Goal: Task Accomplishment & Management: Complete application form

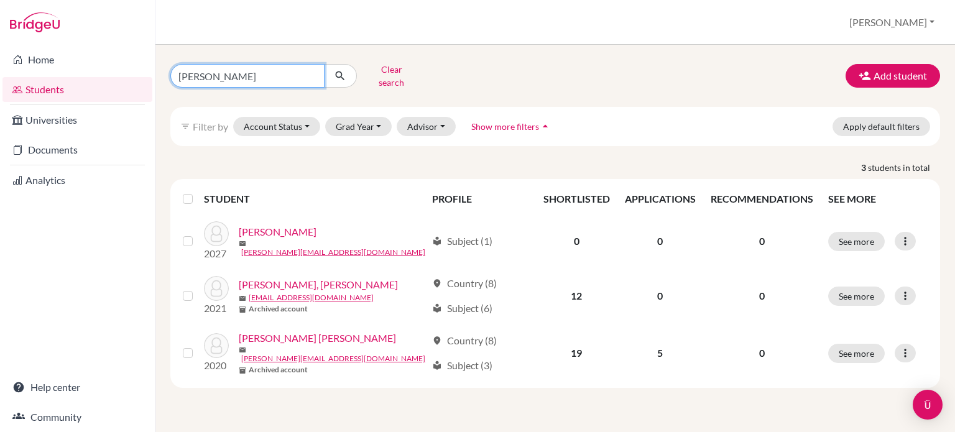
click at [293, 71] on input "elisa" at bounding box center [247, 76] width 154 height 24
type input "e"
click at [374, 69] on button "Clear search" at bounding box center [391, 76] width 69 height 32
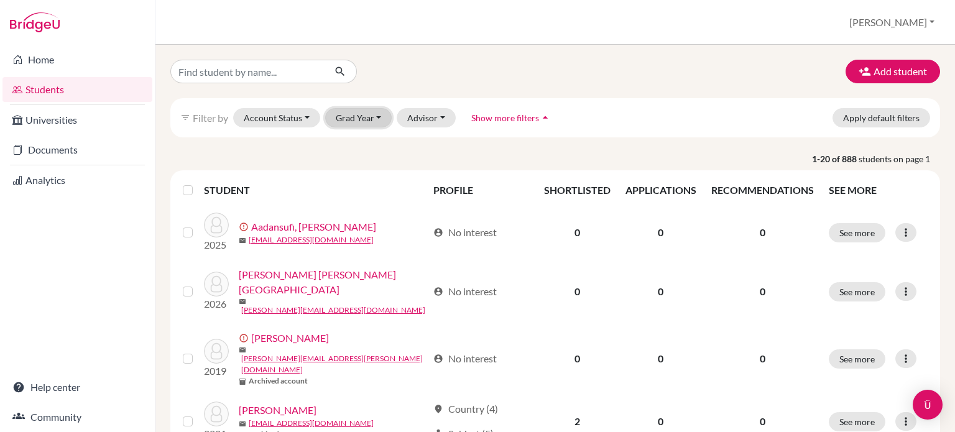
click at [374, 114] on button "Grad Year" at bounding box center [358, 117] width 67 height 19
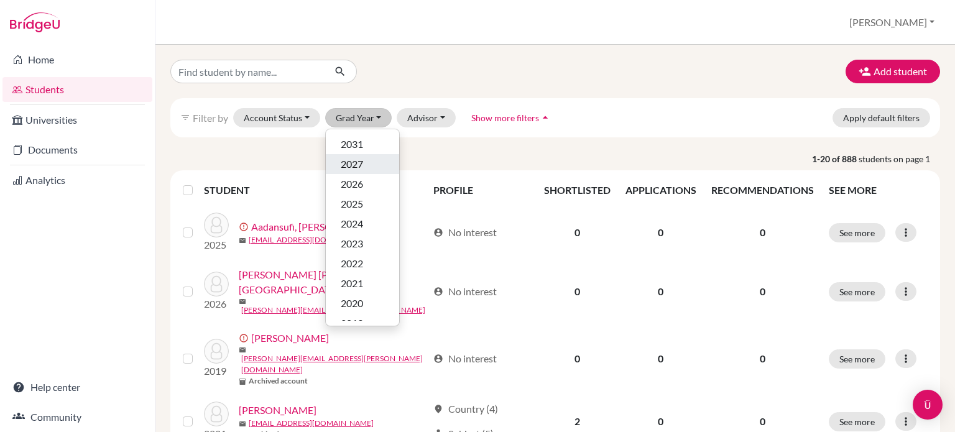
click at [366, 162] on div "2027" at bounding box center [363, 164] width 44 height 15
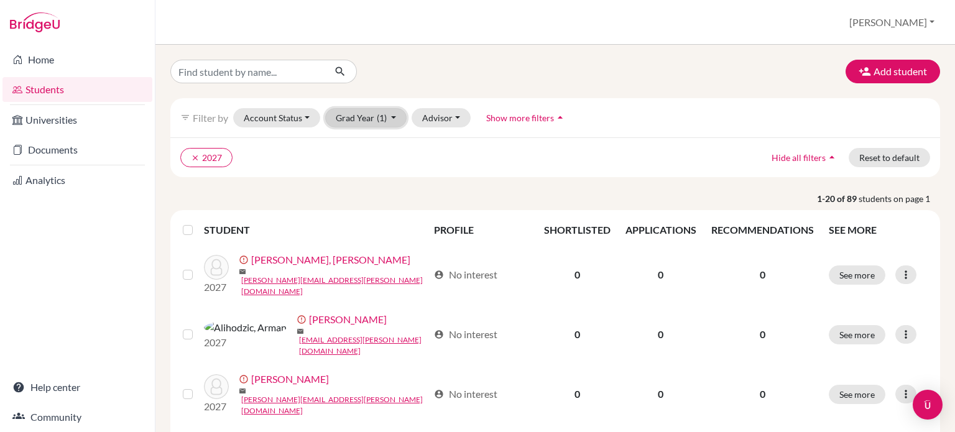
click at [377, 118] on span "(1)" at bounding box center [382, 118] width 10 height 11
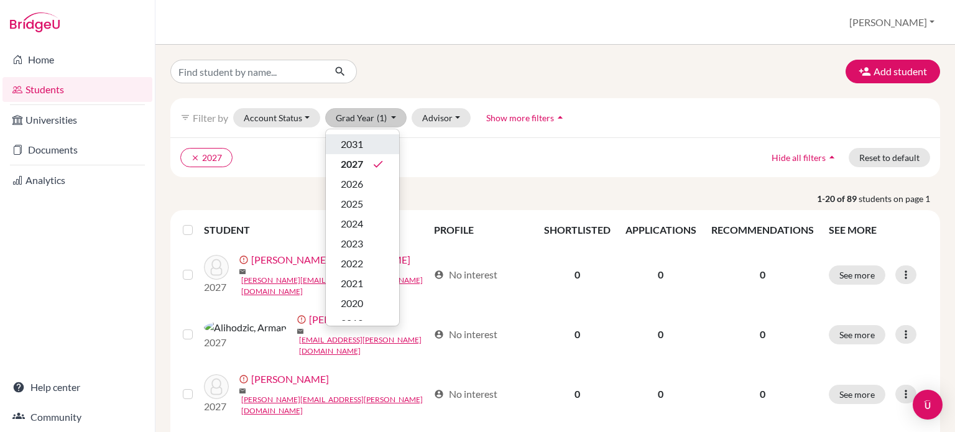
click at [367, 137] on div "2031" at bounding box center [363, 144] width 44 height 15
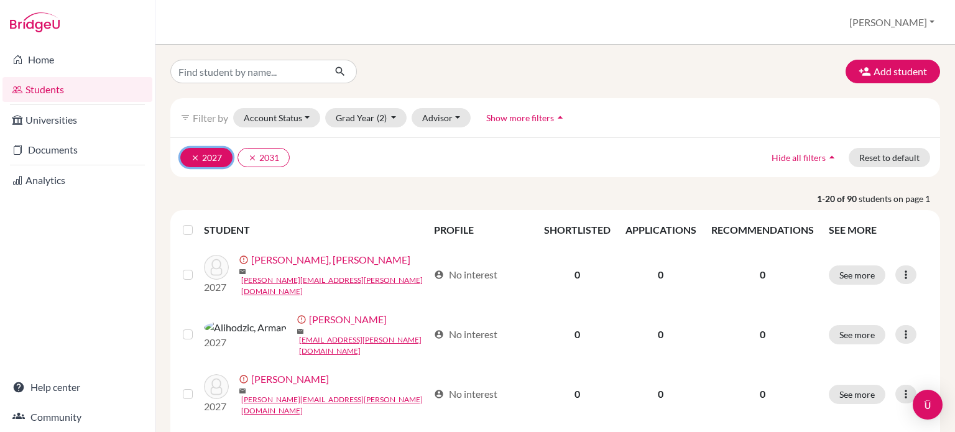
click at [191, 154] on icon "clear" at bounding box center [195, 158] width 9 height 9
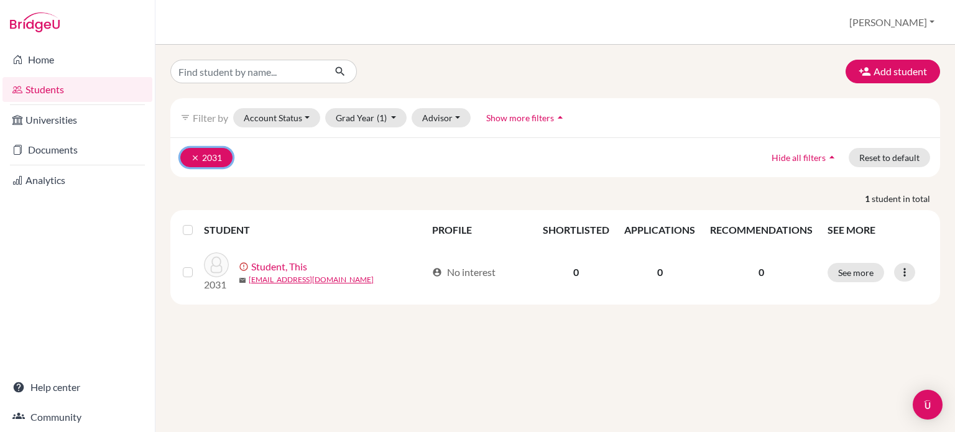
click at [189, 154] on button "clear 2031" at bounding box center [206, 157] width 52 height 19
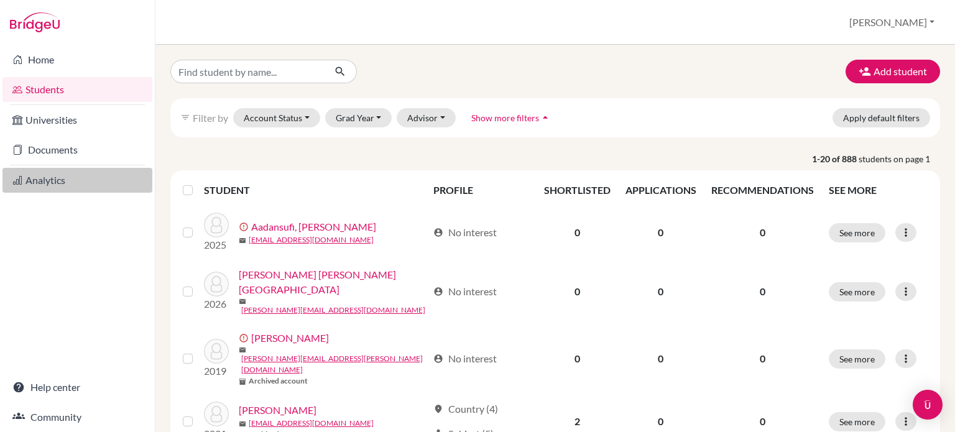
click at [47, 173] on link "Analytics" at bounding box center [77, 180] width 150 height 25
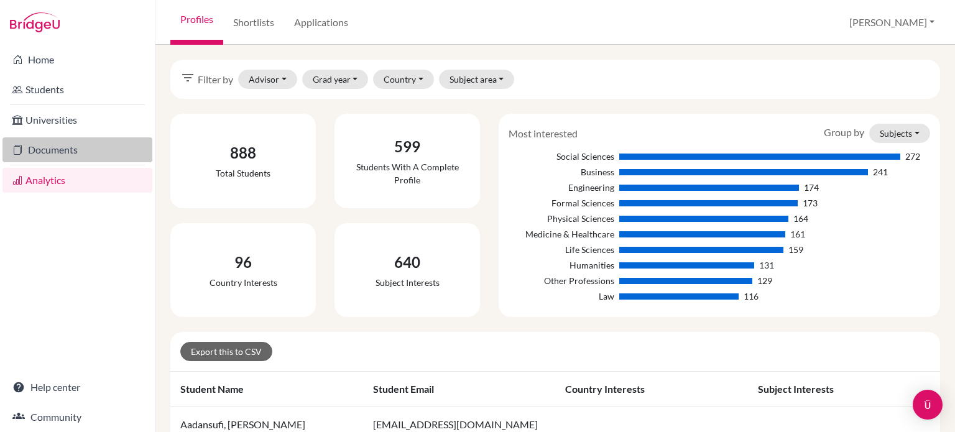
click at [48, 151] on link "Documents" at bounding box center [77, 149] width 150 height 25
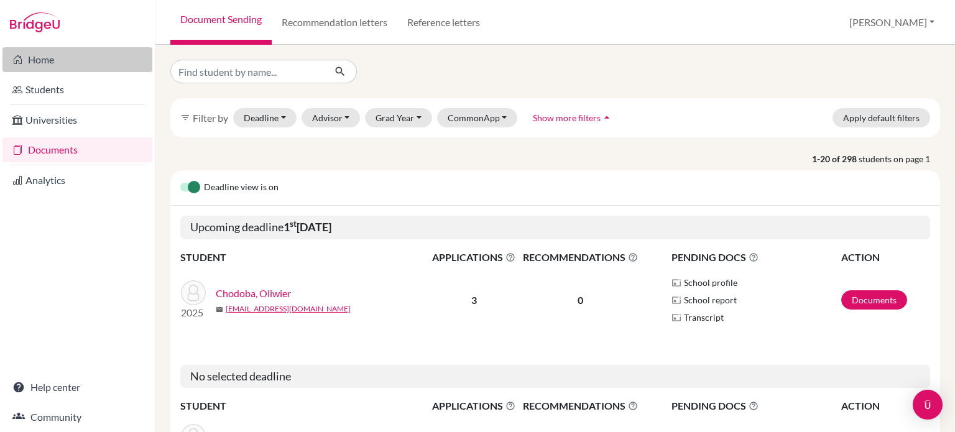
click at [52, 60] on link "Home" at bounding box center [77, 59] width 150 height 25
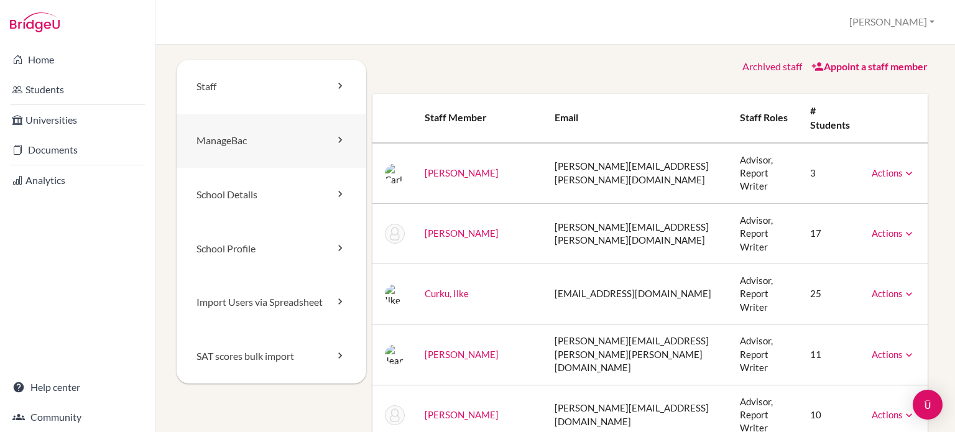
click at [282, 140] on link "ManageBac" at bounding box center [272, 141] width 190 height 54
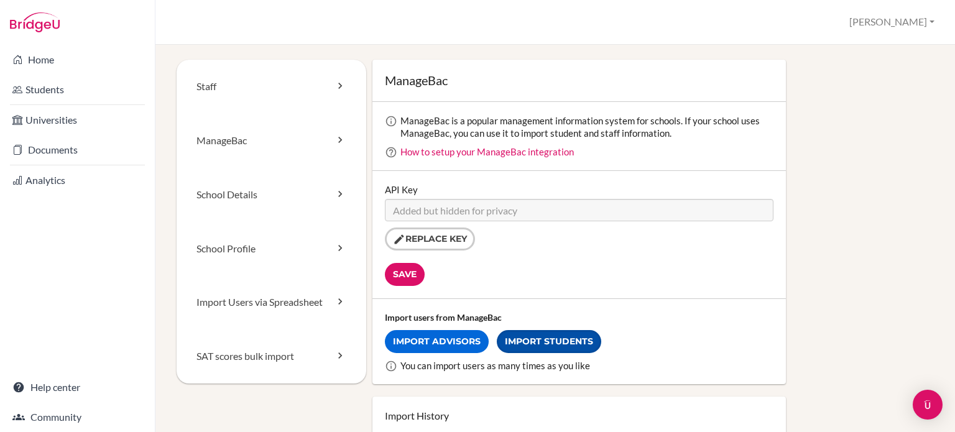
click at [536, 340] on link "Import Students" at bounding box center [549, 341] width 104 height 23
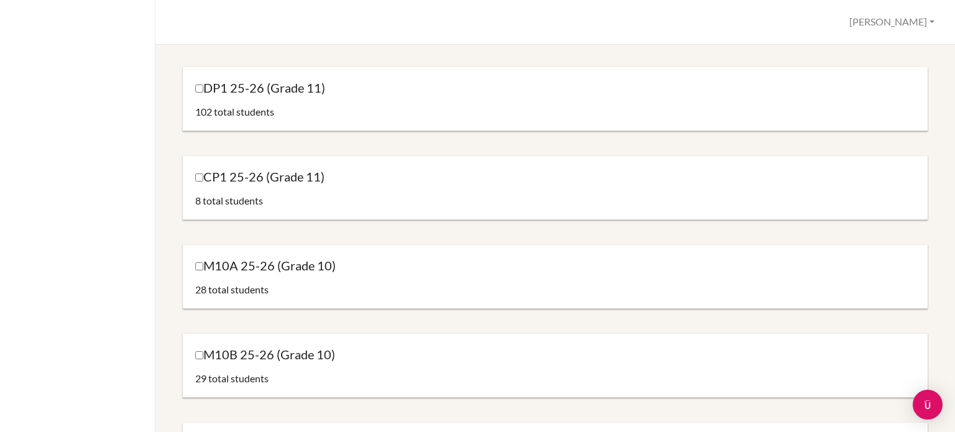
scroll to position [287, 0]
click at [198, 263] on input "M10A 25-26 (Grade 10)" at bounding box center [199, 265] width 8 height 8
checkbox input "true"
click at [199, 351] on input "M10B 25-26 (Grade 10)" at bounding box center [199, 354] width 8 height 8
checkbox input "true"
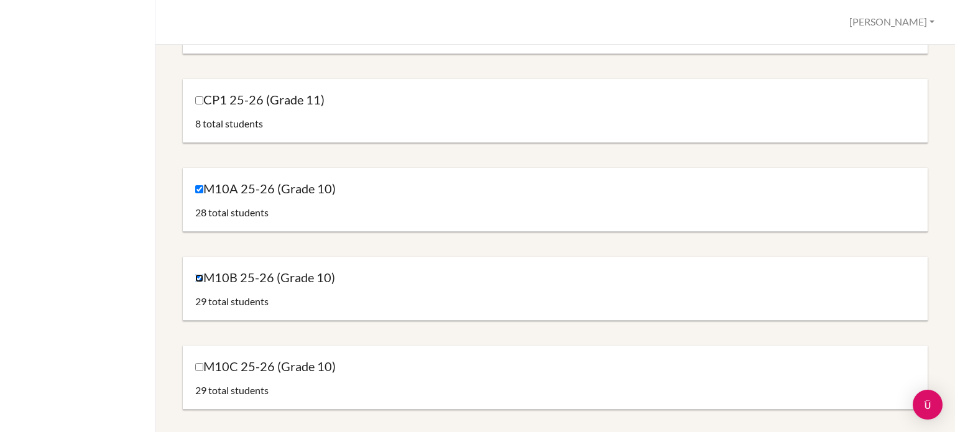
scroll to position [392, 0]
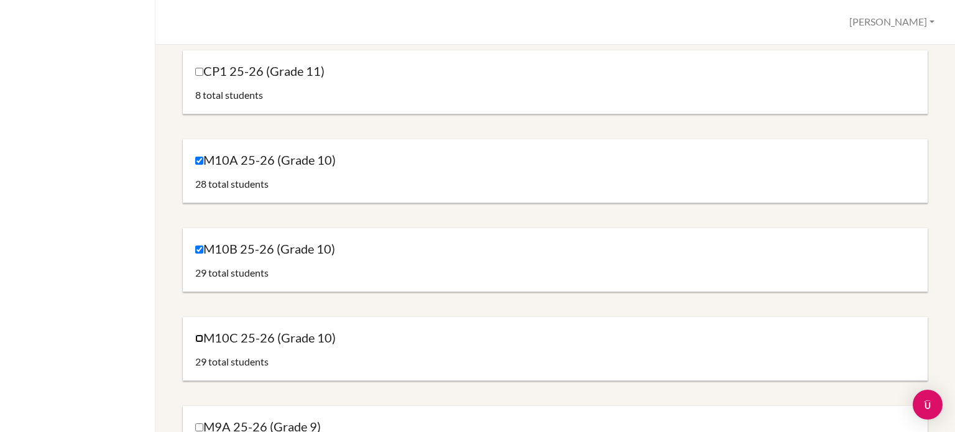
click at [199, 337] on input "M10C 25-26 (Grade 10)" at bounding box center [199, 338] width 8 height 8
checkbox input "true"
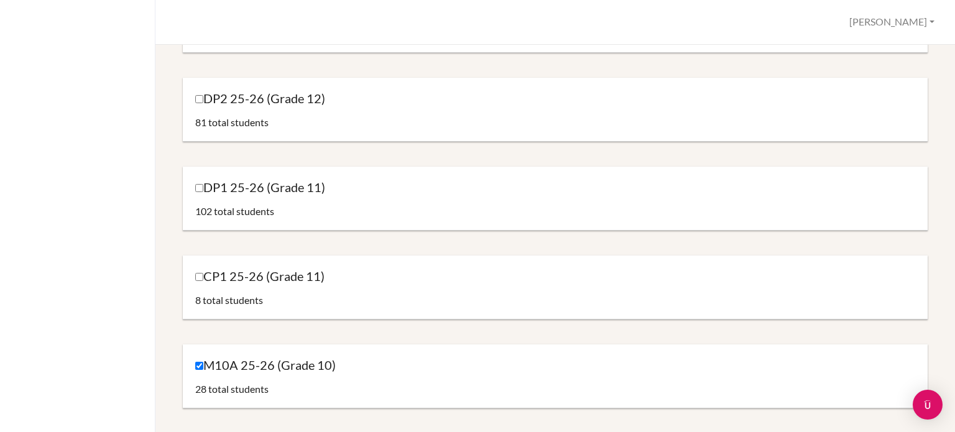
scroll to position [184, 0]
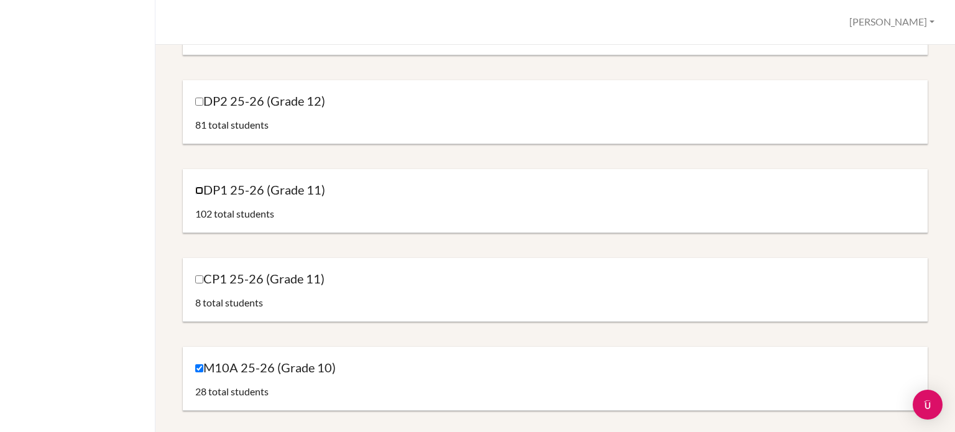
click at [197, 188] on input "DP1 25-26 (Grade 11)" at bounding box center [199, 190] width 8 height 8
checkbox input "true"
click at [197, 102] on input "DP2 25-26 (Grade 12)" at bounding box center [199, 102] width 8 height 8
checkbox input "true"
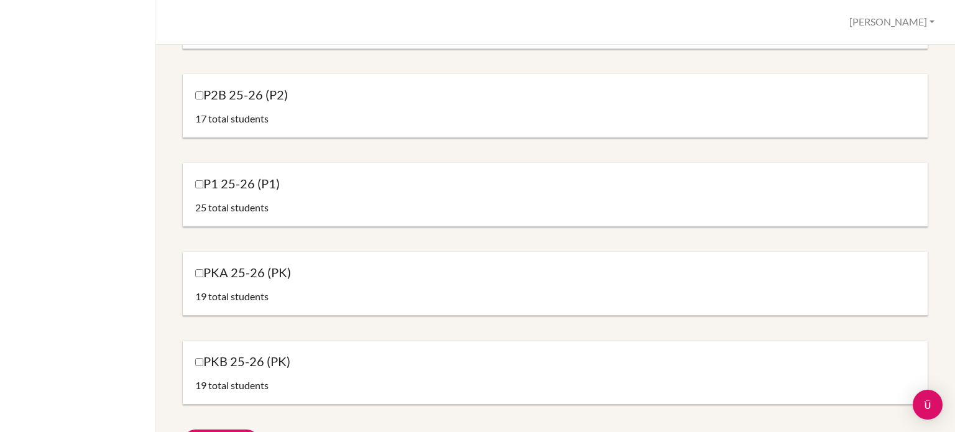
scroll to position [2230, 0]
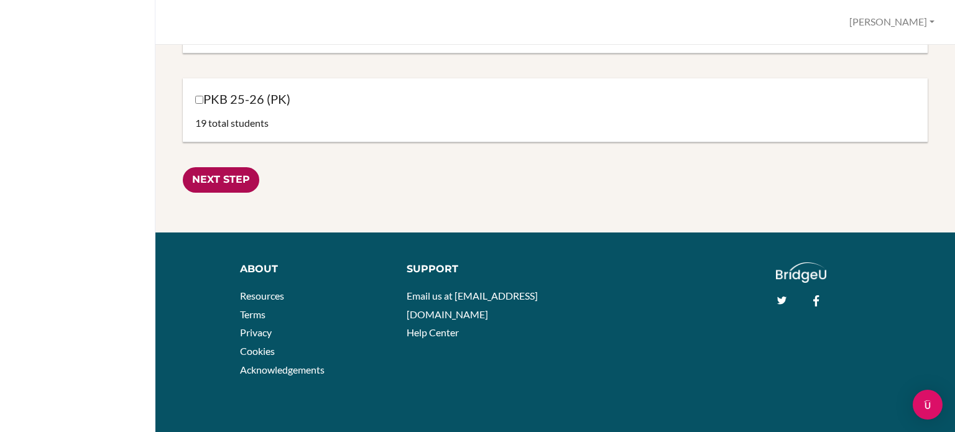
click at [233, 173] on input "Next Step" at bounding box center [221, 179] width 76 height 25
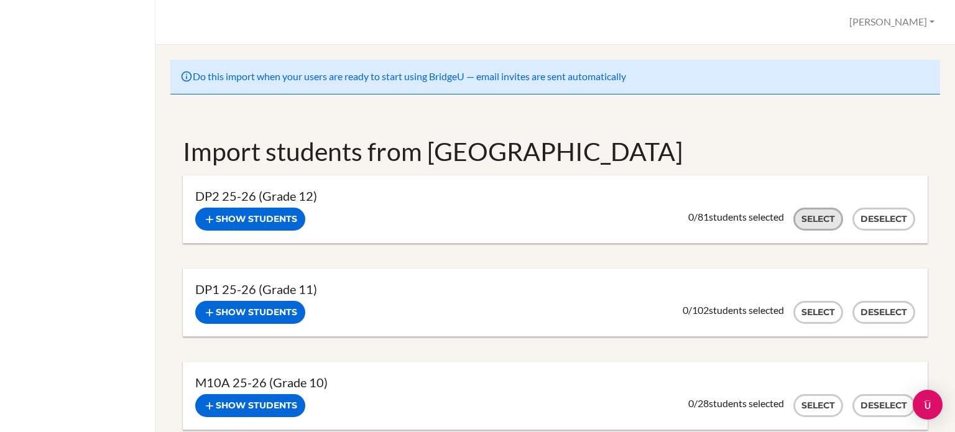
click at [810, 224] on button "Select" at bounding box center [818, 219] width 50 height 23
click at [809, 312] on button "Select" at bounding box center [818, 312] width 50 height 23
click at [803, 403] on button "Select" at bounding box center [818, 405] width 50 height 23
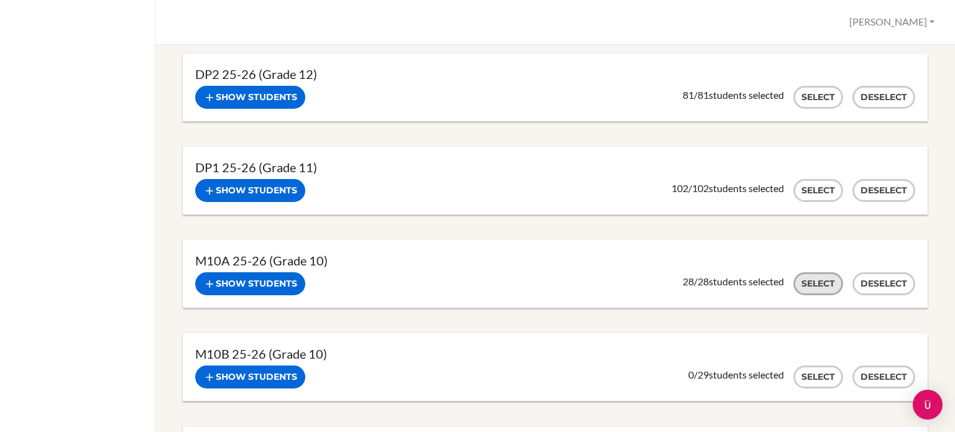
scroll to position [124, 0]
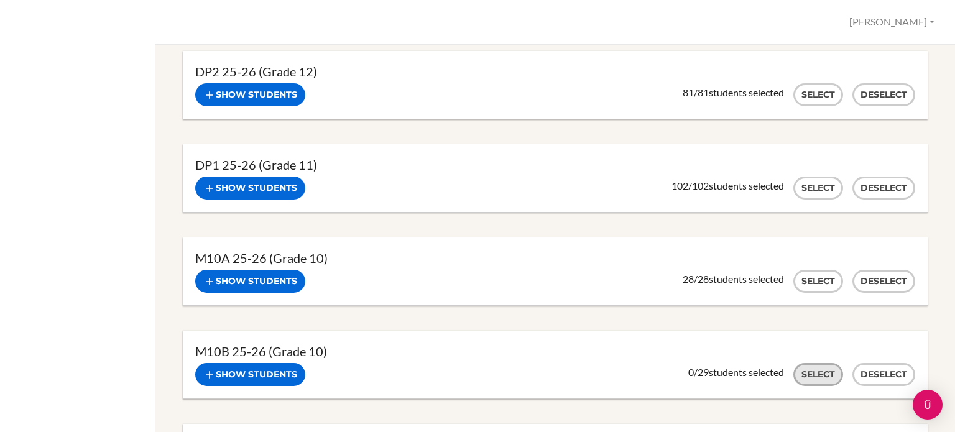
click at [804, 374] on button "Select" at bounding box center [818, 374] width 50 height 23
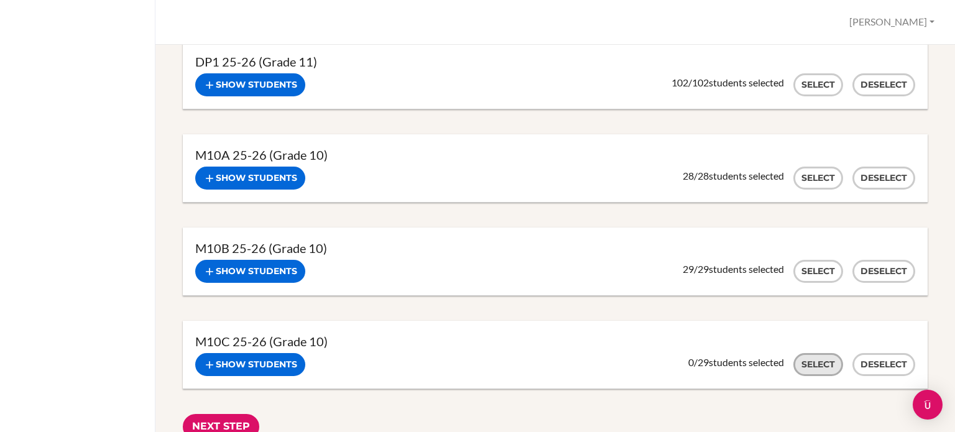
click at [804, 368] on button "Select" at bounding box center [818, 364] width 50 height 23
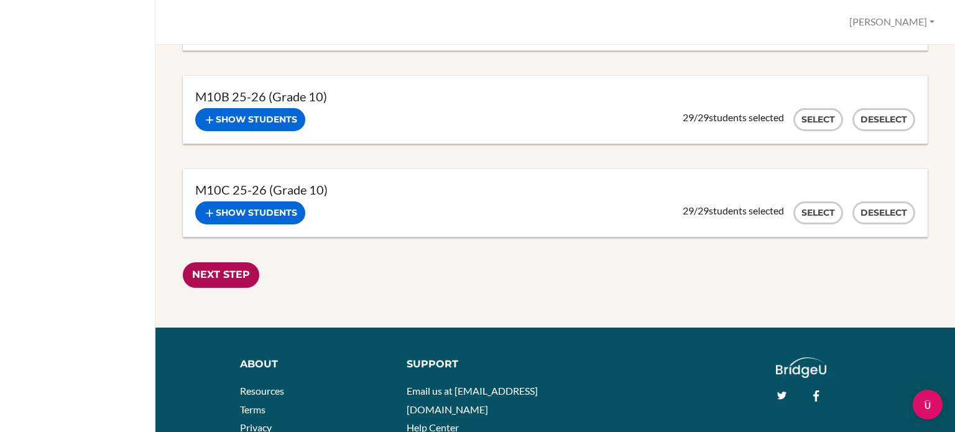
click at [205, 278] on input "Next Step" at bounding box center [221, 274] width 76 height 25
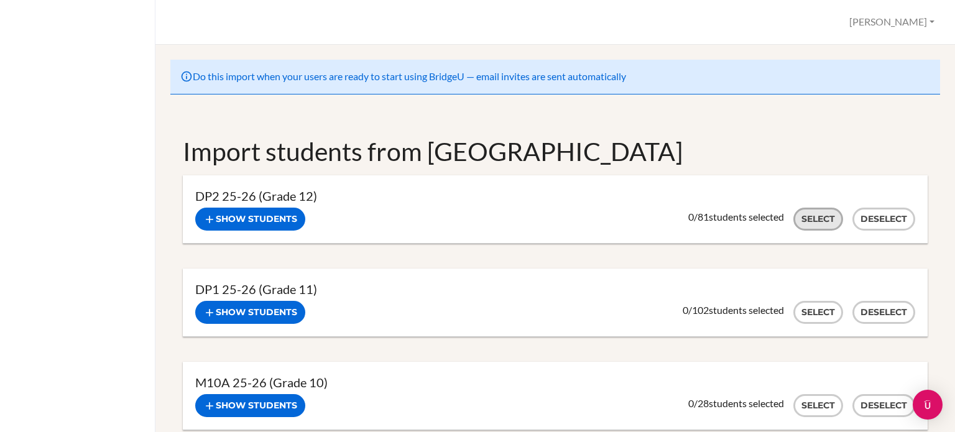
click at [803, 220] on button "Select" at bounding box center [818, 219] width 50 height 23
click at [811, 212] on button "Select" at bounding box center [818, 219] width 50 height 23
click at [809, 306] on button "Select" at bounding box center [818, 312] width 50 height 23
click at [870, 216] on button "Deselect" at bounding box center [883, 219] width 63 height 23
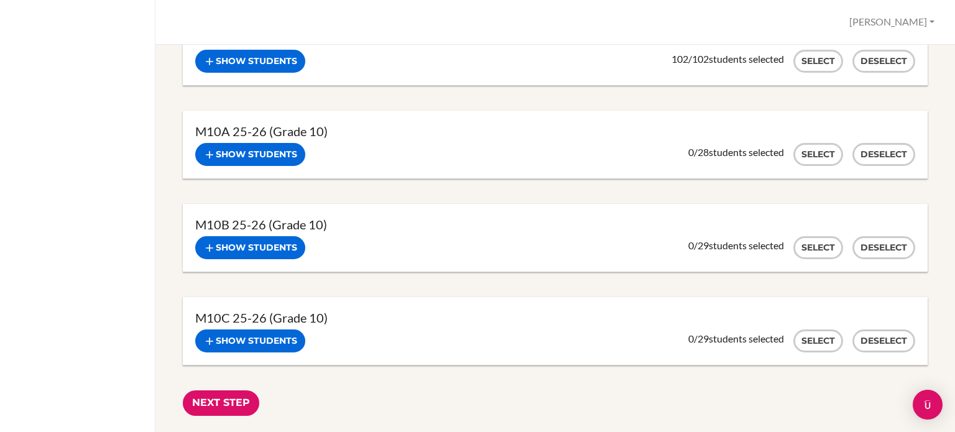
scroll to position [252, 0]
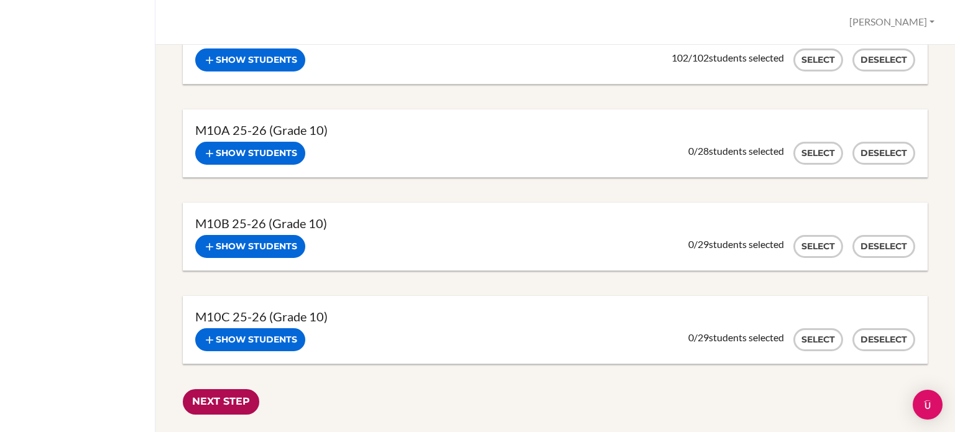
click at [236, 410] on input "Next Step" at bounding box center [221, 401] width 76 height 25
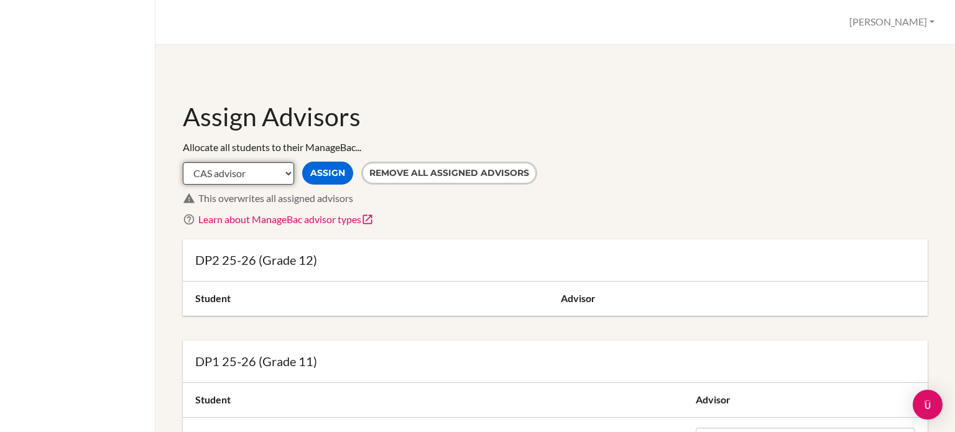
click at [290, 172] on select "CAS advisor EE advisor Homeroom advisor TOK advisor" at bounding box center [238, 173] width 111 height 22
click at [428, 116] on h1 "Assign Advisors" at bounding box center [555, 116] width 745 height 34
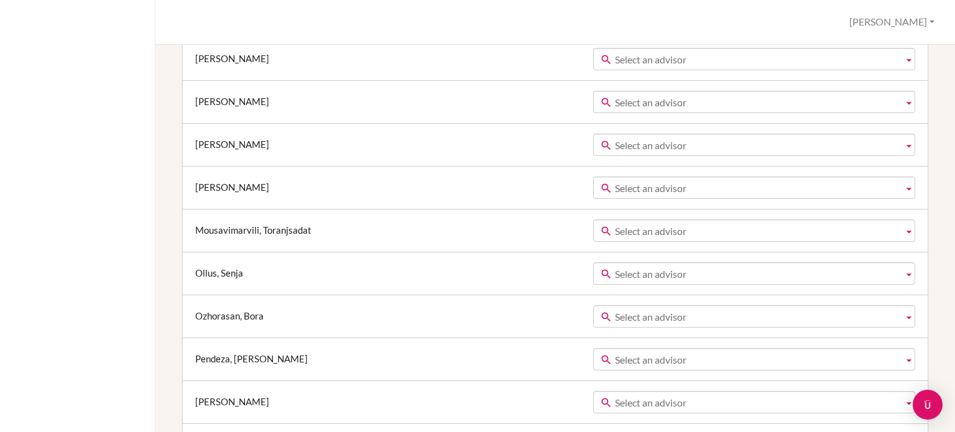
scroll to position [8621, 0]
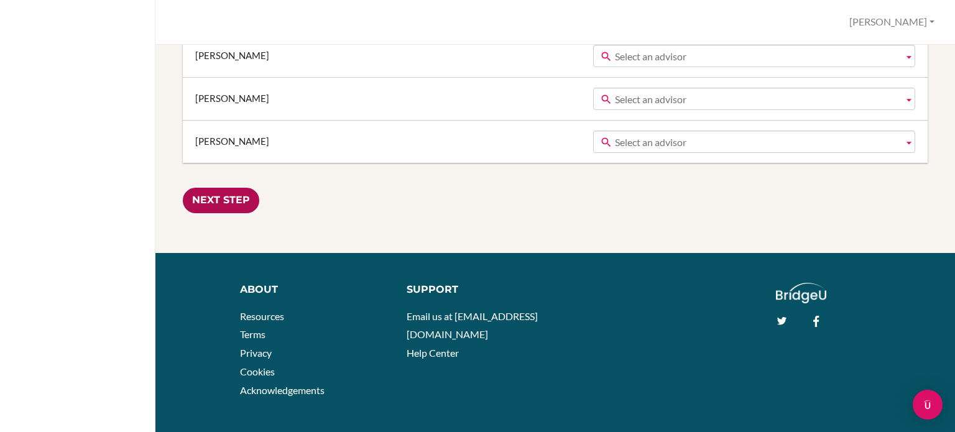
click at [226, 188] on input "Next Step" at bounding box center [221, 200] width 76 height 25
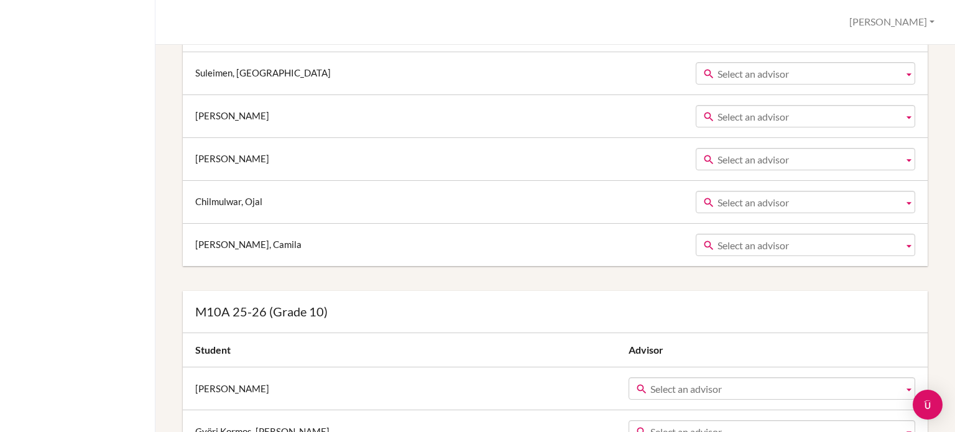
scroll to position [4509, 0]
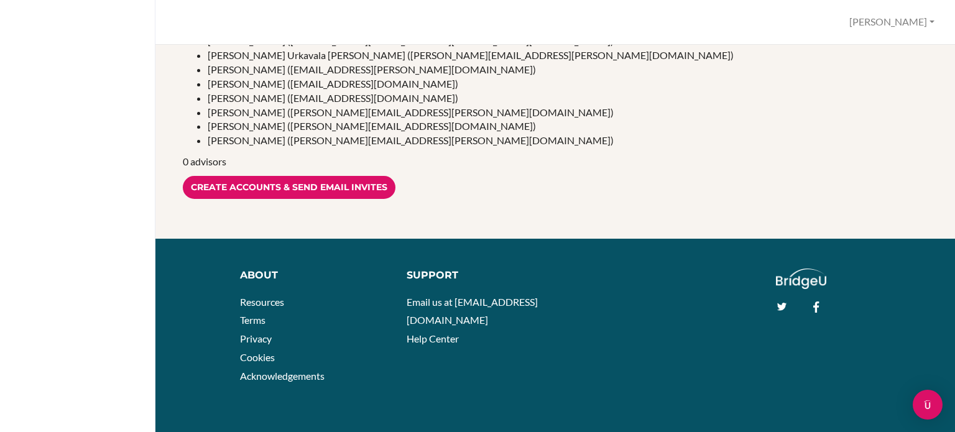
scroll to position [2825, 0]
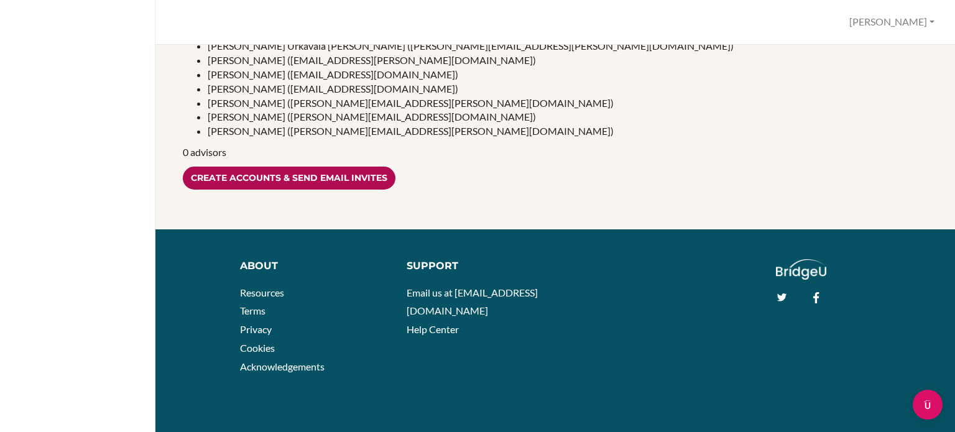
click at [329, 173] on input "Create accounts & send email invites" at bounding box center [289, 178] width 213 height 23
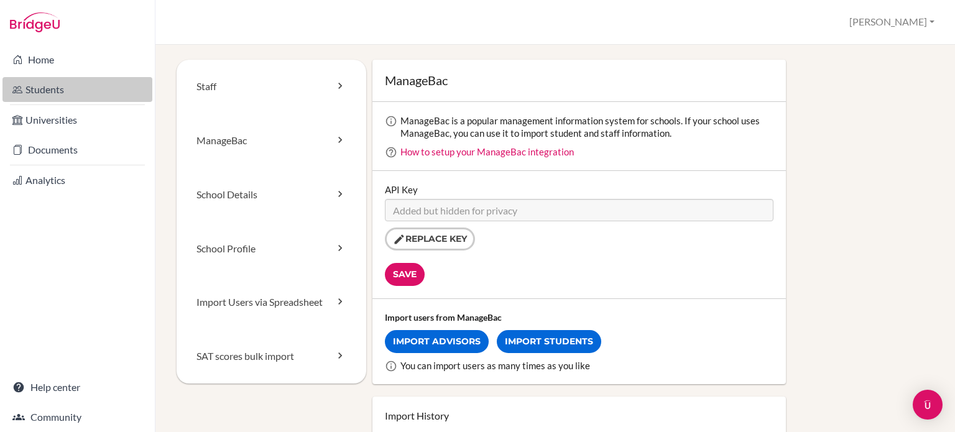
click at [34, 85] on link "Students" at bounding box center [77, 89] width 150 height 25
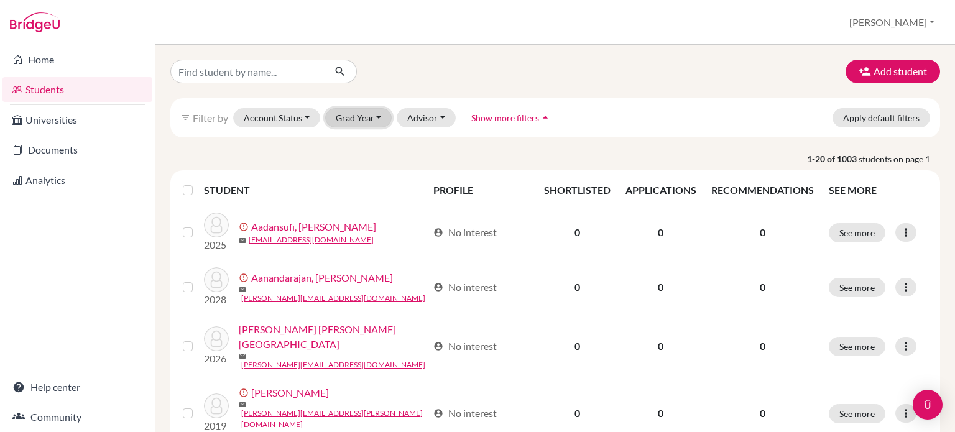
click at [381, 117] on button "Grad Year" at bounding box center [358, 117] width 67 height 19
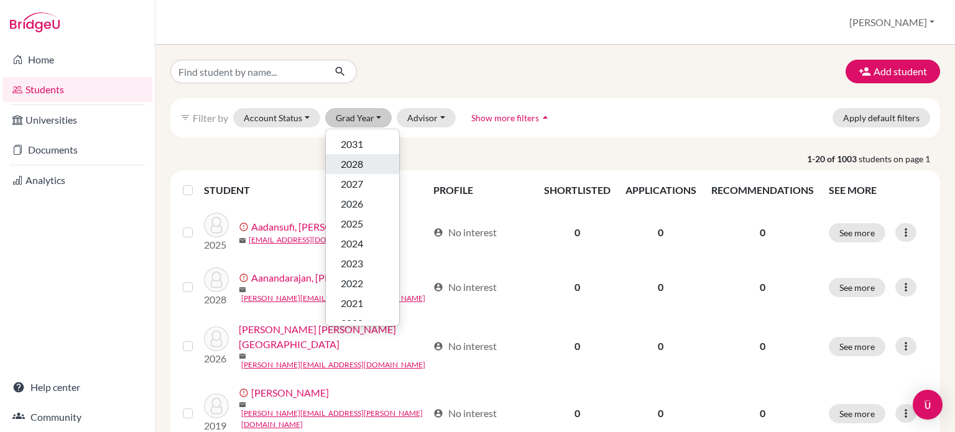
click at [361, 162] on span "2028" at bounding box center [352, 164] width 22 height 15
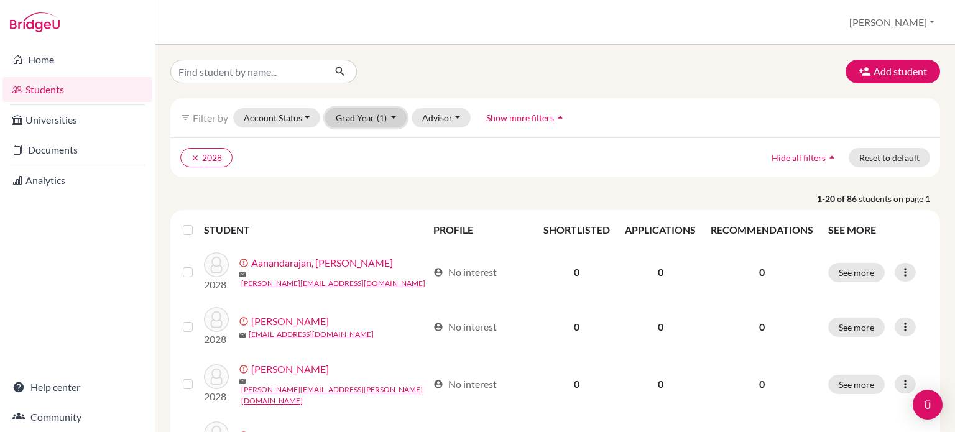
click at [375, 117] on button "Grad Year (1)" at bounding box center [366, 117] width 82 height 19
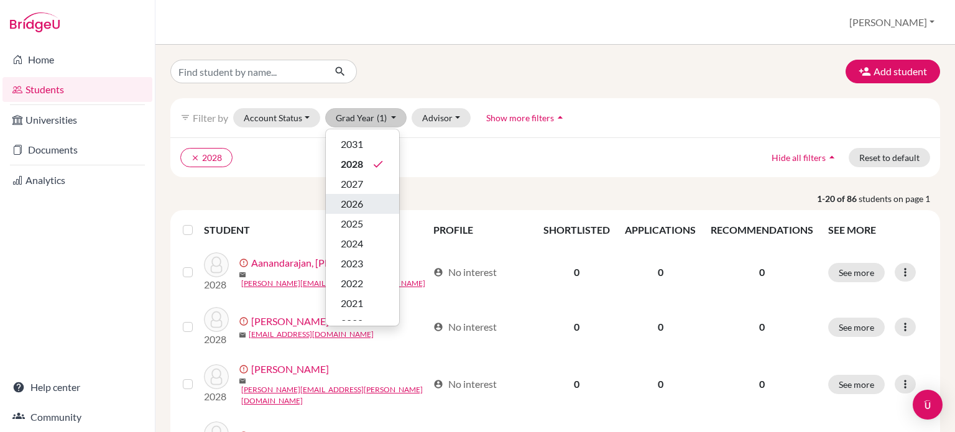
click at [372, 201] on div "2026" at bounding box center [363, 203] width 44 height 15
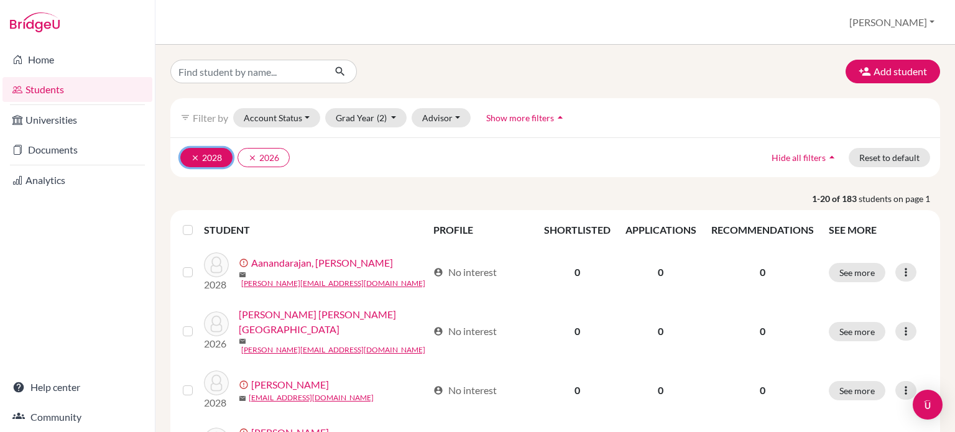
click at [193, 154] on icon "clear" at bounding box center [195, 158] width 9 height 9
